Goal: Communication & Community: Participate in discussion

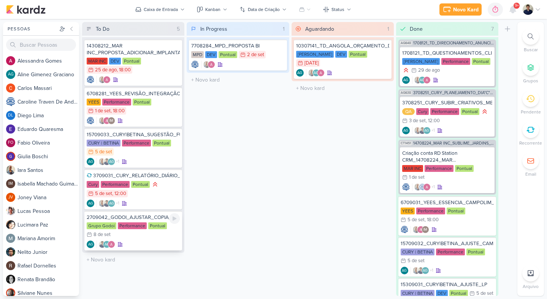
click at [159, 241] on div "AG AG" at bounding box center [133, 245] width 93 height 8
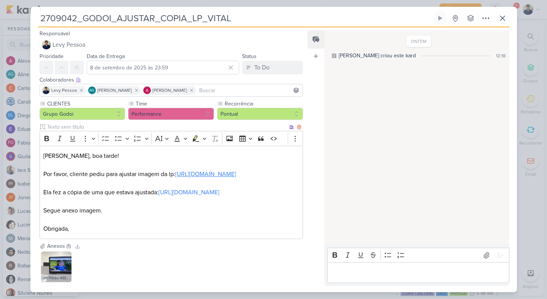
click at [186, 174] on link "[URL][DOMAIN_NAME]" at bounding box center [205, 175] width 61 height 8
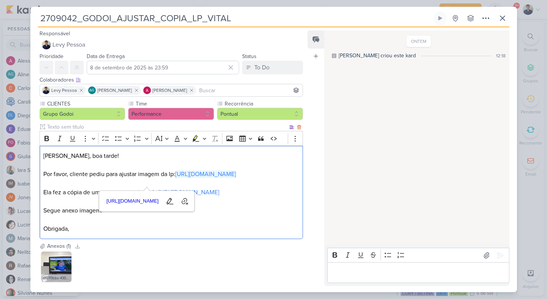
click at [115, 215] on p "Segue anexo imagem." at bounding box center [170, 210] width 255 height 9
click at [219, 196] on link "https://lp.vitalbrazilsp.com.br/vital-brazil-lp-de-captacao" at bounding box center [188, 193] width 61 height 8
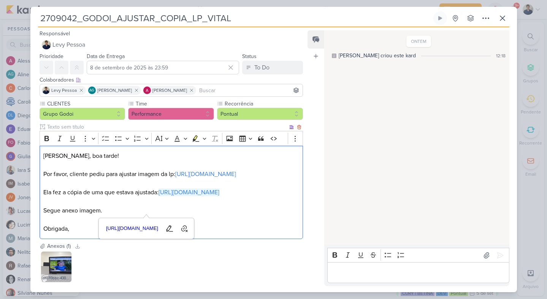
click at [270, 215] on p "Segue anexo imagem." at bounding box center [170, 210] width 255 height 9
click at [372, 269] on p "Editor editing area: main" at bounding box center [418, 273] width 174 height 9
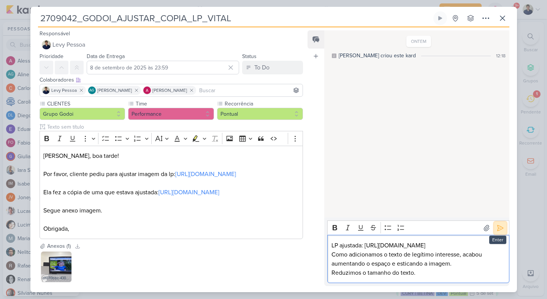
click at [498, 225] on icon at bounding box center [500, 229] width 8 height 8
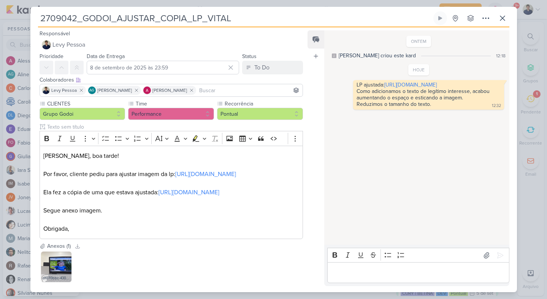
click at [367, 268] on div "Editor editing area: main" at bounding box center [418, 273] width 182 height 21
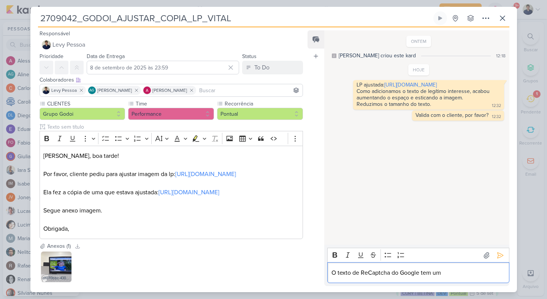
click at [338, 273] on p "O texto de ReCaptcha do Google tem um" at bounding box center [418, 273] width 174 height 9
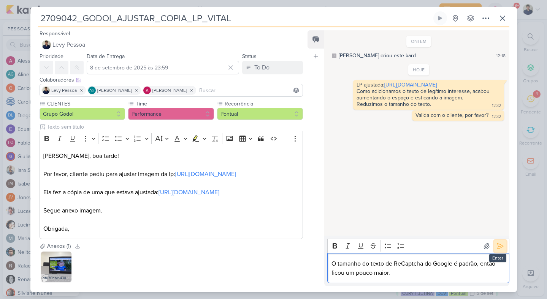
click at [497, 242] on button at bounding box center [500, 246] width 12 height 12
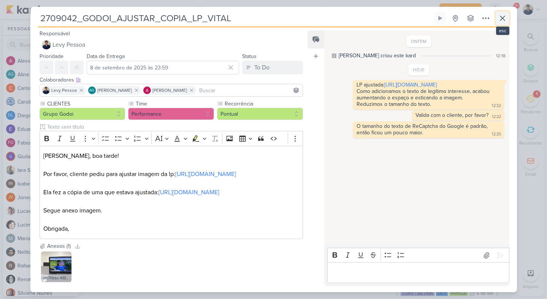
click at [503, 20] on icon at bounding box center [502, 18] width 9 height 9
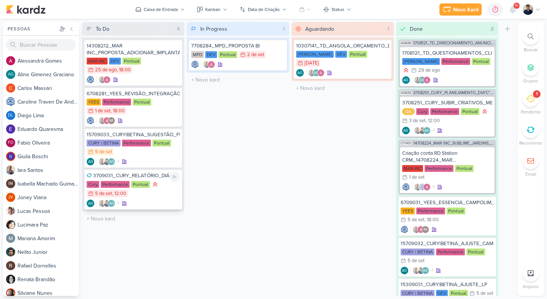
click at [148, 203] on div "AG +1 AG" at bounding box center [133, 204] width 93 height 8
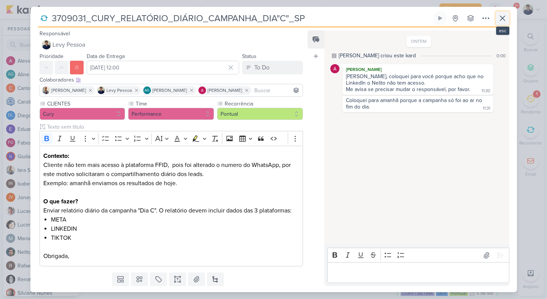
click at [503, 14] on icon at bounding box center [502, 18] width 9 height 9
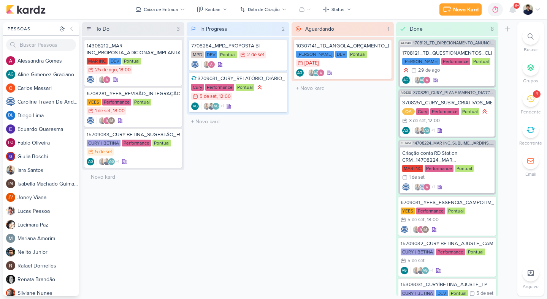
drag, startPoint x: 162, startPoint y: 192, endPoint x: 408, endPoint y: 0, distance: 312.3
